Goal: Task Accomplishment & Management: Manage account settings

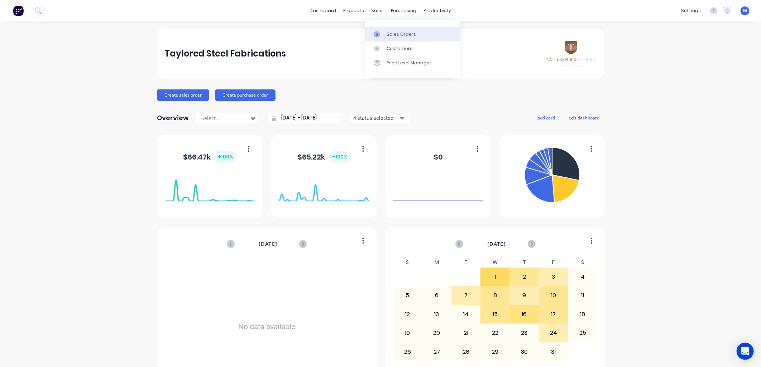
click at [376, 32] on icon at bounding box center [376, 34] width 6 height 6
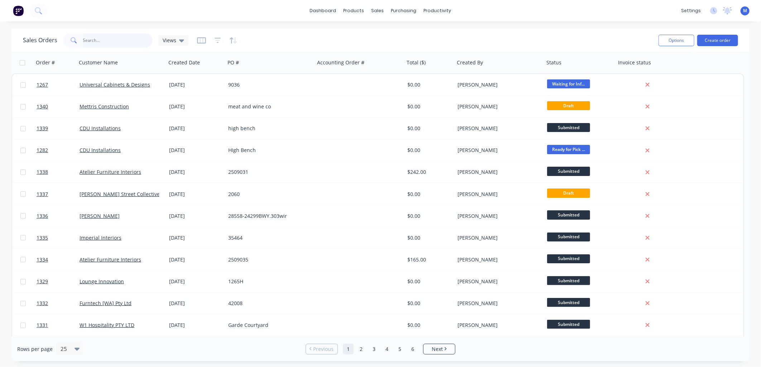
click at [102, 40] on input "text" at bounding box center [118, 40] width 70 height 14
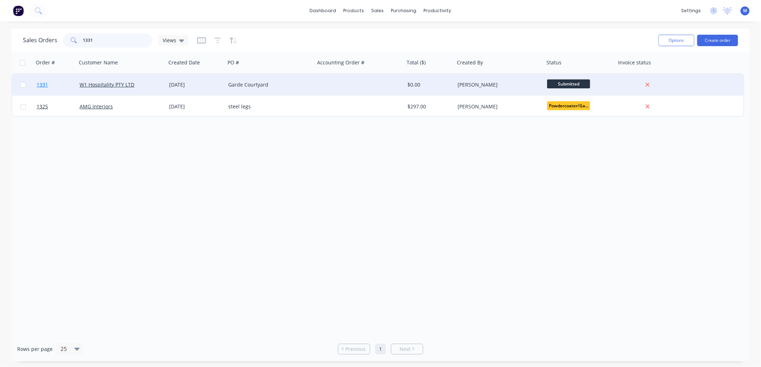
type input "1331"
click at [42, 82] on span "1331" at bounding box center [42, 84] width 11 height 7
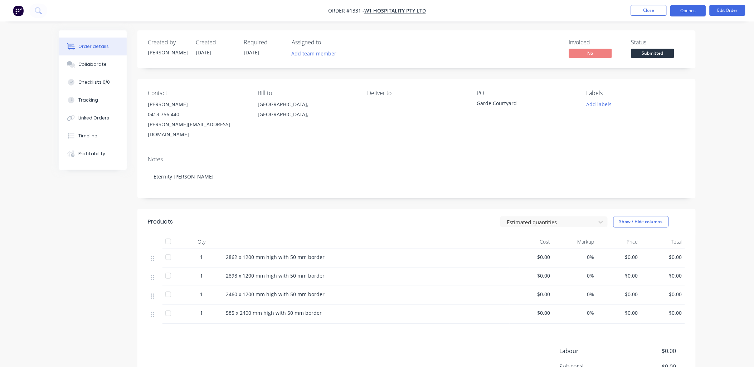
click at [692, 11] on button "Options" at bounding box center [689, 10] width 36 height 11
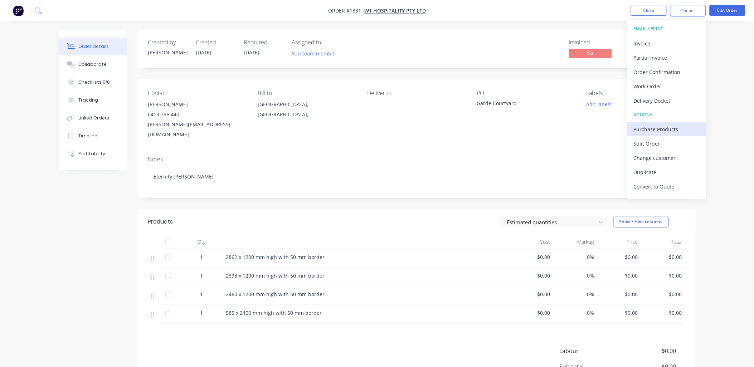
click at [657, 132] on div "Purchase Products" at bounding box center [667, 129] width 66 height 10
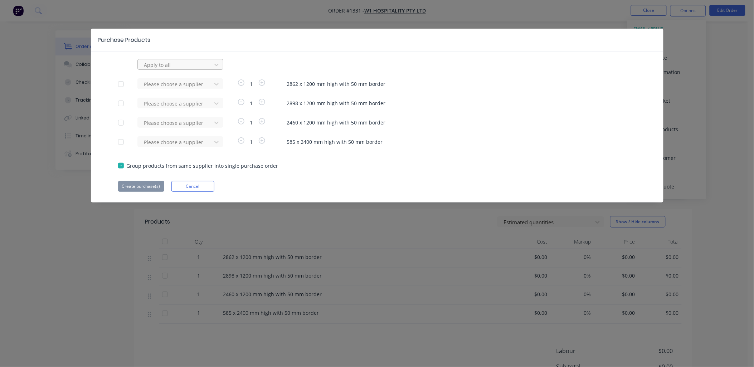
click at [174, 66] on div at bounding box center [176, 65] width 64 height 9
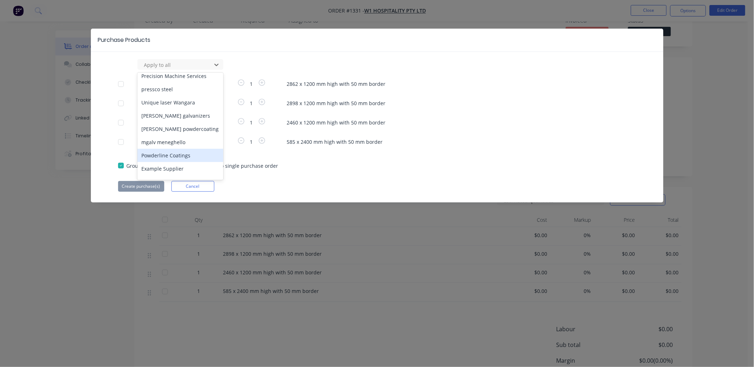
scroll to position [40, 0]
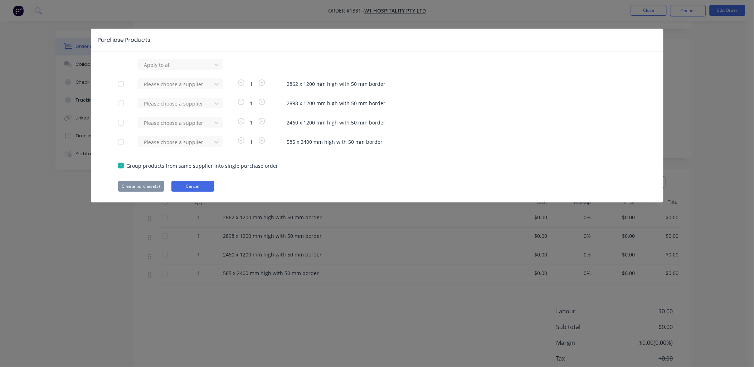
click at [187, 184] on button "Cancel" at bounding box center [193, 186] width 43 height 11
